Goal: Information Seeking & Learning: Learn about a topic

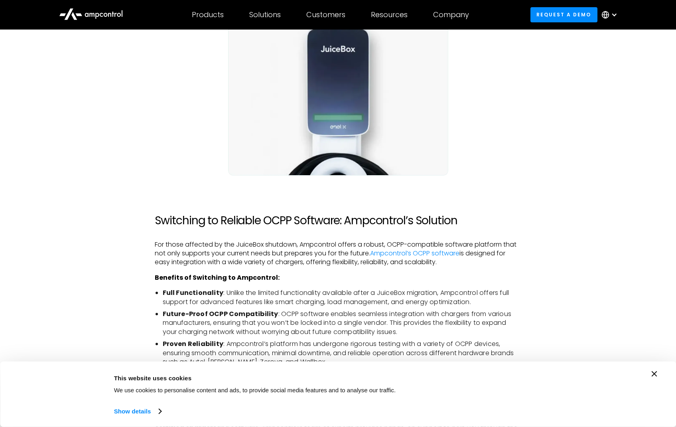
scroll to position [935, 0]
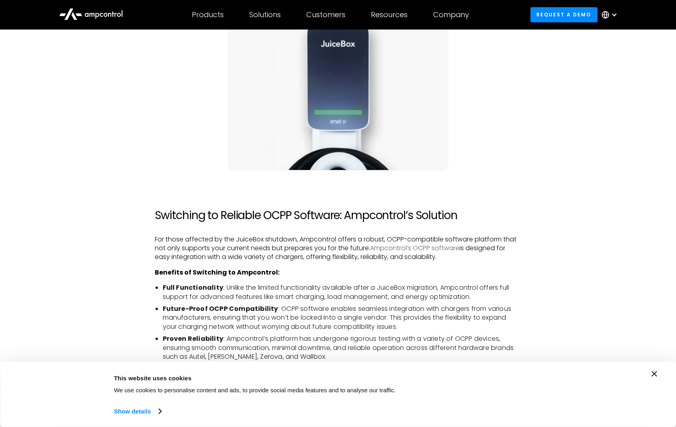
click at [415, 249] on link "Ampcontrol’s OCPP software" at bounding box center [414, 247] width 89 height 9
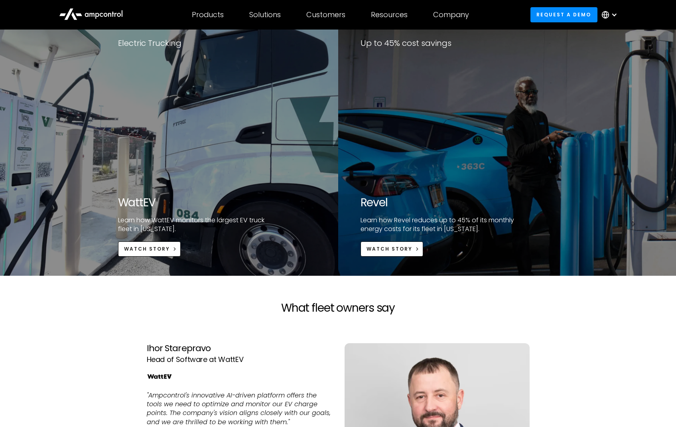
scroll to position [1638, 0]
